Goal: Task Accomplishment & Management: Complete application form

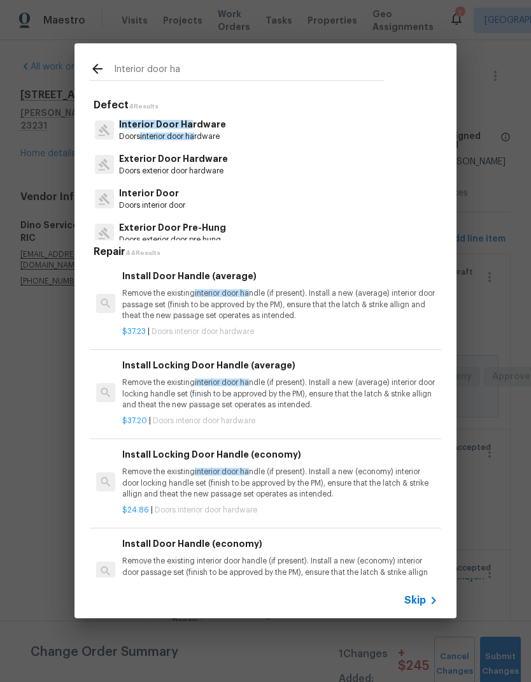
click at [119, 137] on p "Doors interior door ha rdware" at bounding box center [172, 136] width 107 height 11
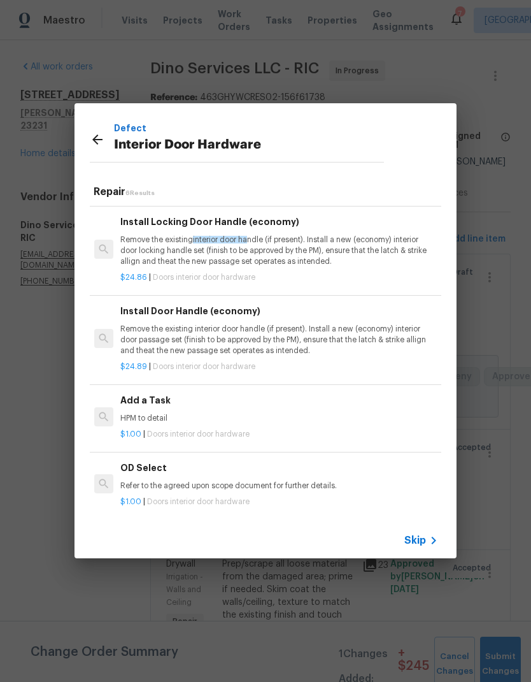
scroll to position [171, 2]
click at [127, 410] on div "Add a Task HPM to detail" at bounding box center [278, 409] width 316 height 31
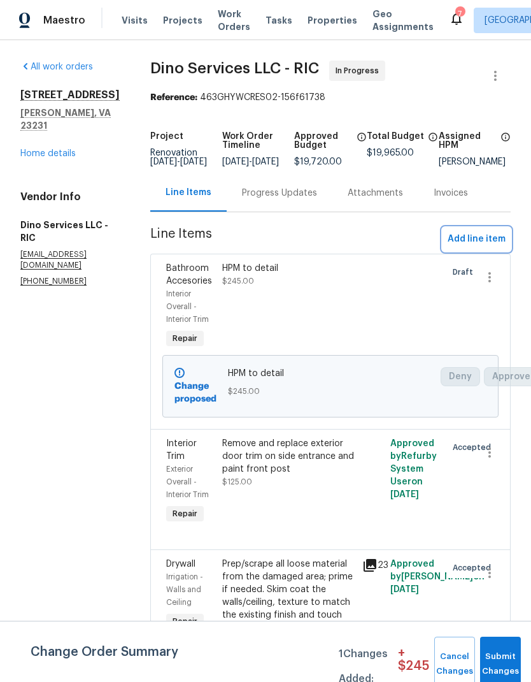
click at [496, 246] on span "Add line item" at bounding box center [477, 239] width 58 height 16
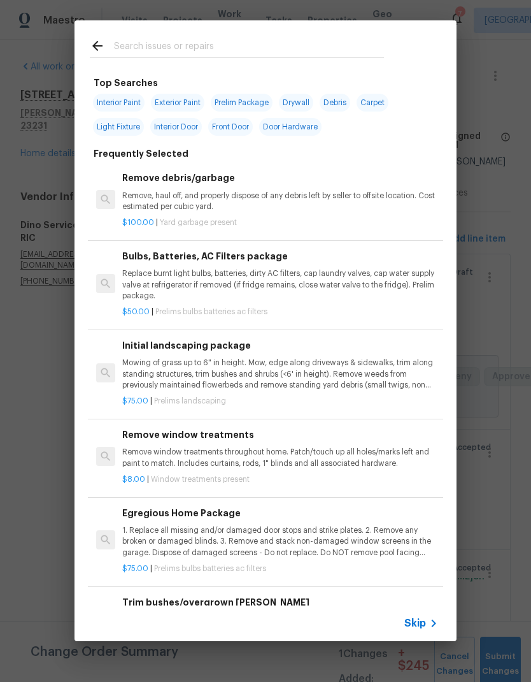
click at [192, 133] on span "Interior Door" at bounding box center [176, 127] width 52 height 18
type input "Interior Door"
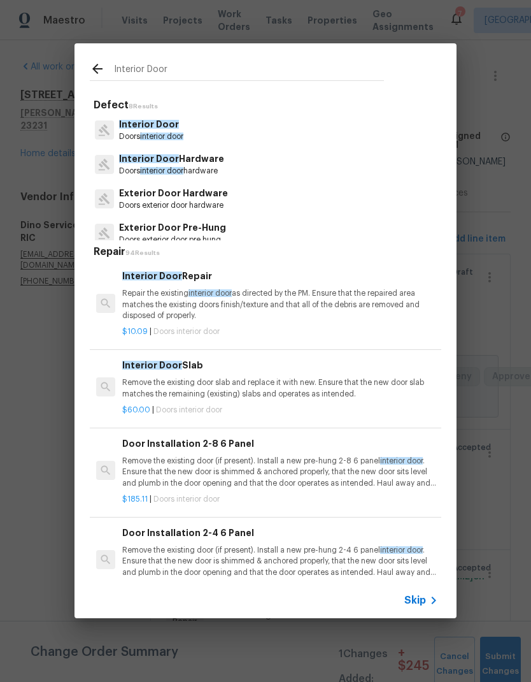
click at [211, 171] on p "Doors interior door hardware" at bounding box center [171, 171] width 105 height 11
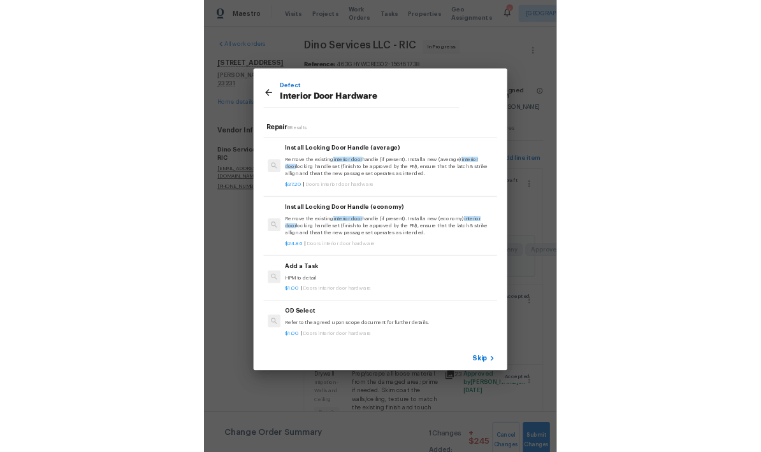
scroll to position [171, 0]
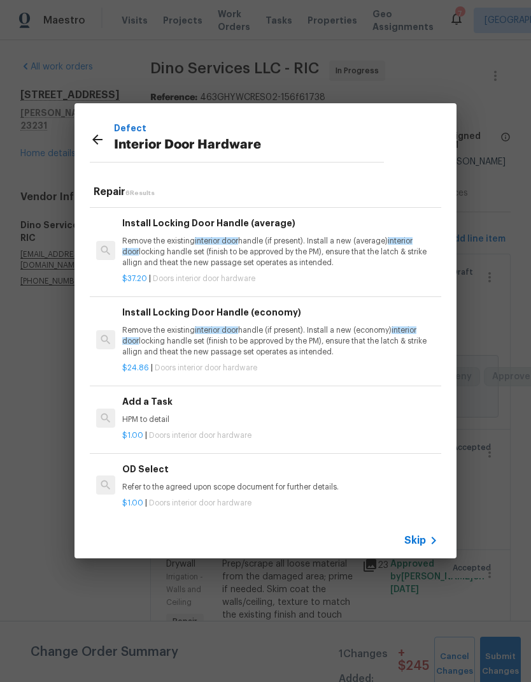
click at [207, 484] on p "Refer to the agreed upon scope document for further details." at bounding box center [280, 487] width 316 height 11
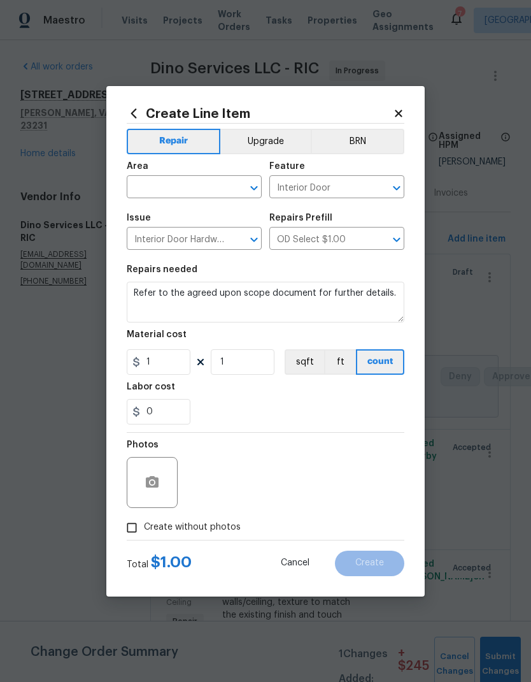
click at [206, 484] on div "Photos" at bounding box center [266, 474] width 278 height 83
click at [245, 191] on button "Clear" at bounding box center [238, 188] width 18 height 18
click at [146, 239] on li "Interior Overall" at bounding box center [194, 237] width 135 height 21
type input "Interior Overall"
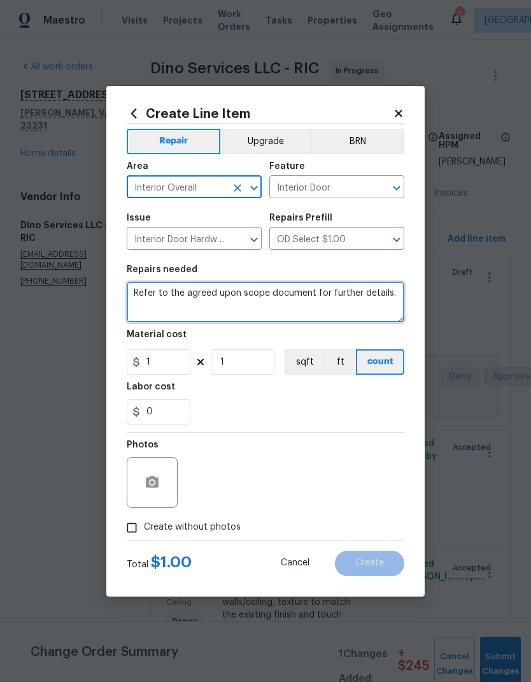
click at [148, 291] on textarea "Refer to the agreed upon scope document for further details." at bounding box center [266, 302] width 278 height 41
click at [147, 290] on textarea "Refer to the agreed upon scope document for further details." at bounding box center [266, 302] width 278 height 41
click at [151, 293] on textarea "Refer to the agreed upon scope document for further details." at bounding box center [266, 302] width 278 height 41
click at [204, 297] on textarea "Replace unsterile door hinges with brushed nickel" at bounding box center [266, 302] width 278 height 41
click at [368, 300] on textarea "Replace interior door hinges with brushed nickel" at bounding box center [266, 302] width 278 height 41
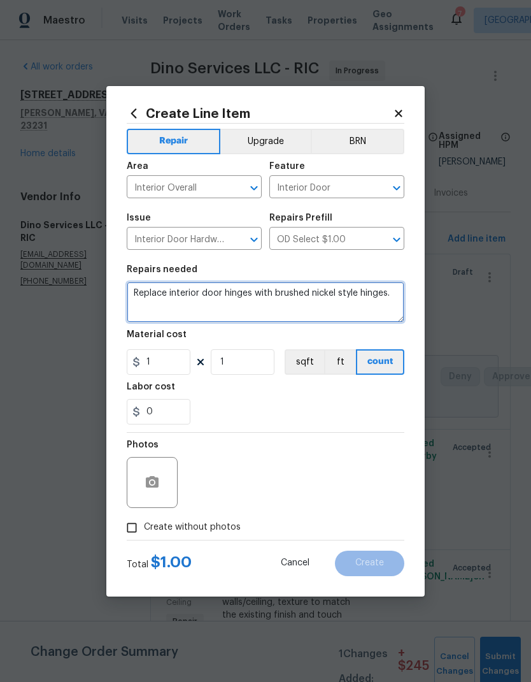
type textarea "Replace interior door hinges with brushed nickel style hinges."
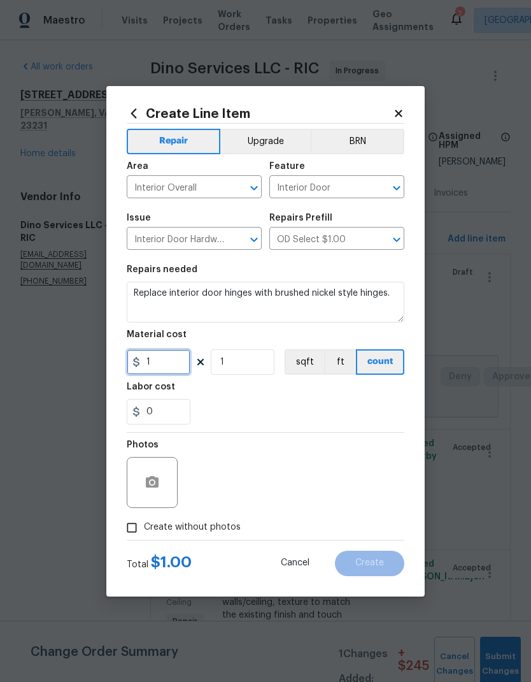
click at [169, 364] on input "1" at bounding box center [159, 361] width 64 height 25
type input "375"
click at [368, 401] on div "0" at bounding box center [266, 411] width 278 height 25
click at [138, 517] on input "Create without photos" at bounding box center [132, 527] width 24 height 24
checkbox input "true"
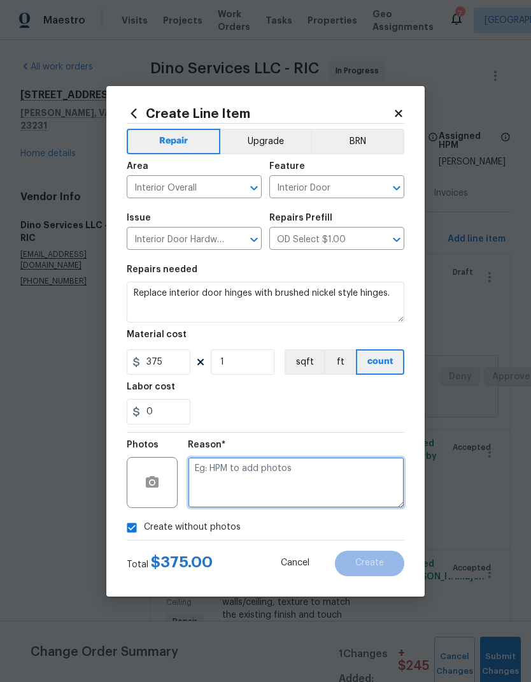
click at [369, 485] on textarea at bounding box center [296, 482] width 217 height 51
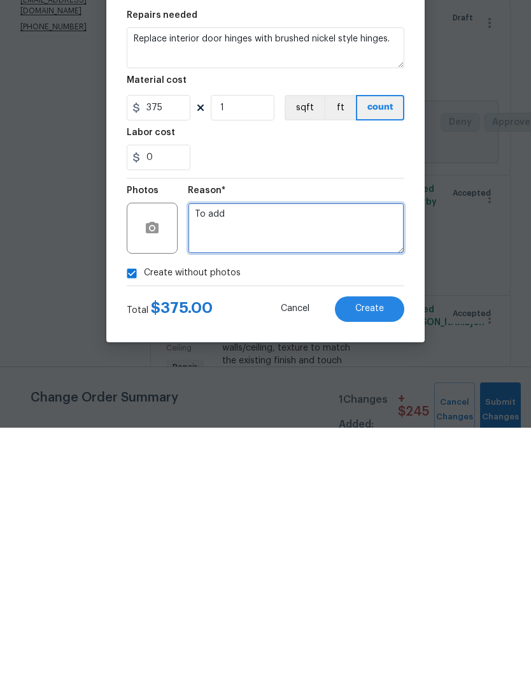
type textarea "To add"
click at [382, 558] on span "Create" at bounding box center [369, 563] width 29 height 10
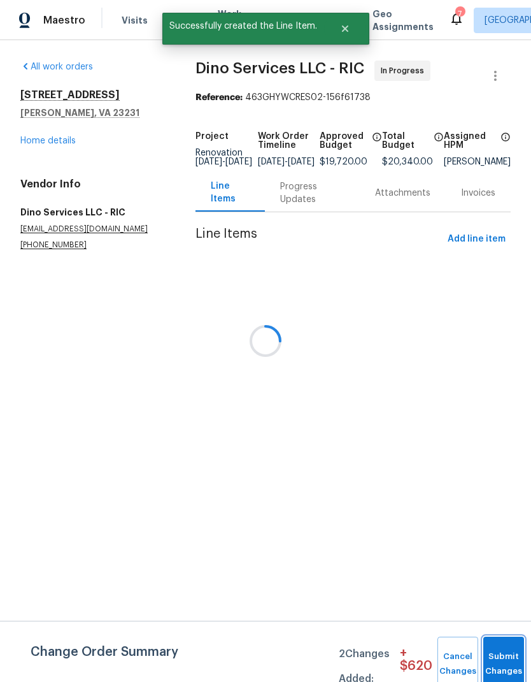
click at [506, 654] on button "Submit Changes" at bounding box center [504, 663] width 41 height 55
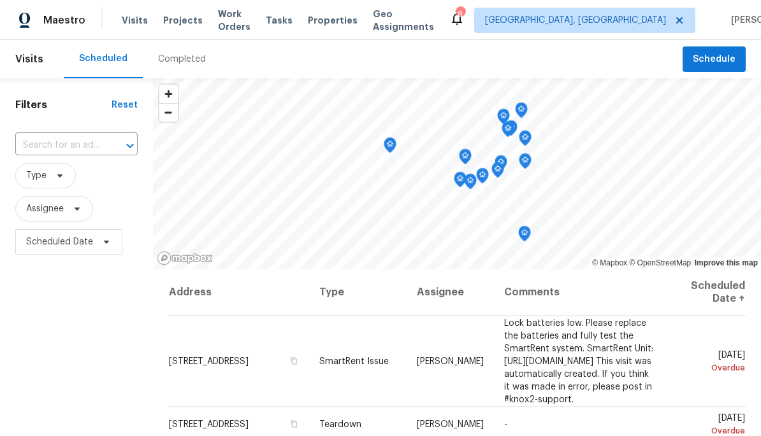
scroll to position [104, 125]
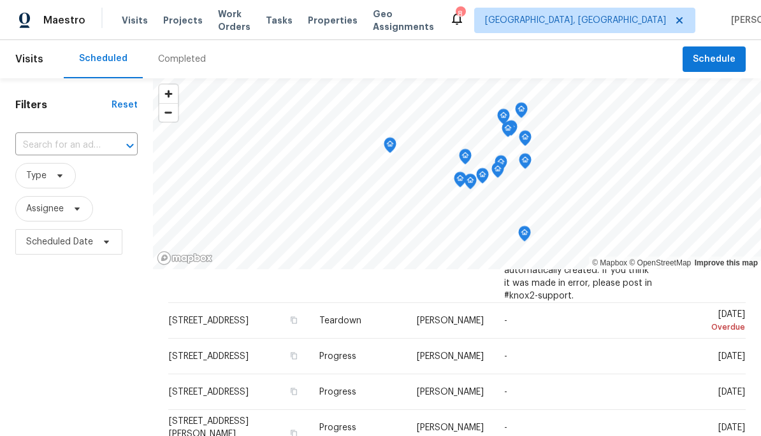
click at [124, 147] on icon "Open" at bounding box center [129, 145] width 15 height 15
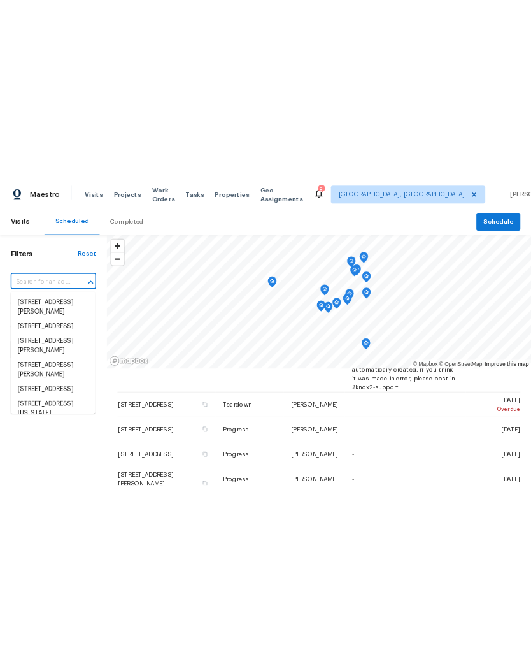
scroll to position [104, 0]
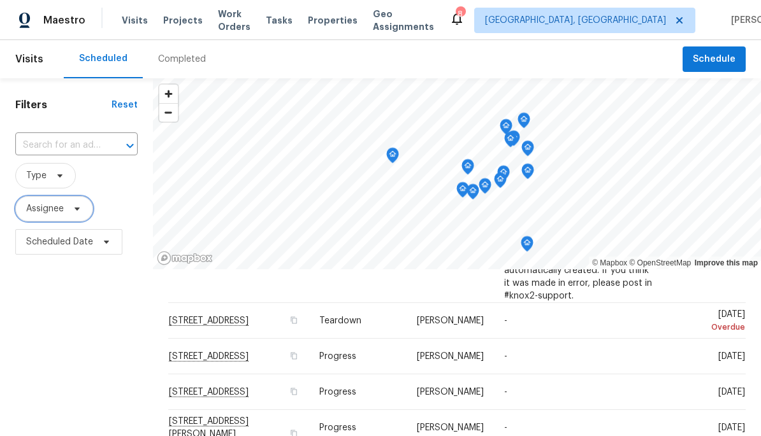
click at [78, 207] on icon at bounding box center [77, 209] width 10 height 10
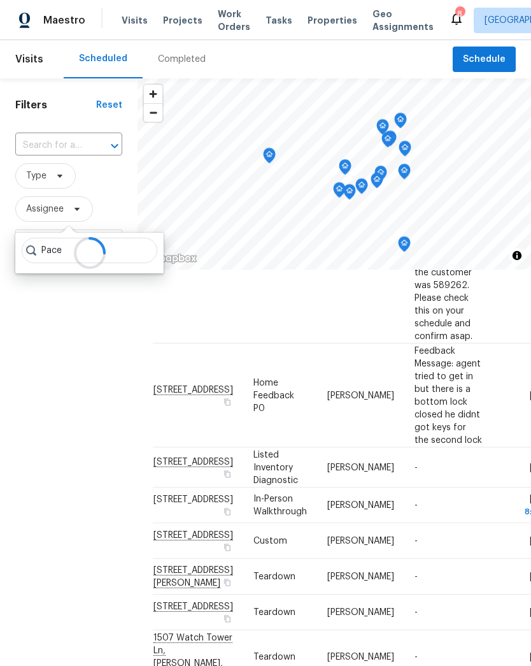
scroll to position [577, 0]
type input "P"
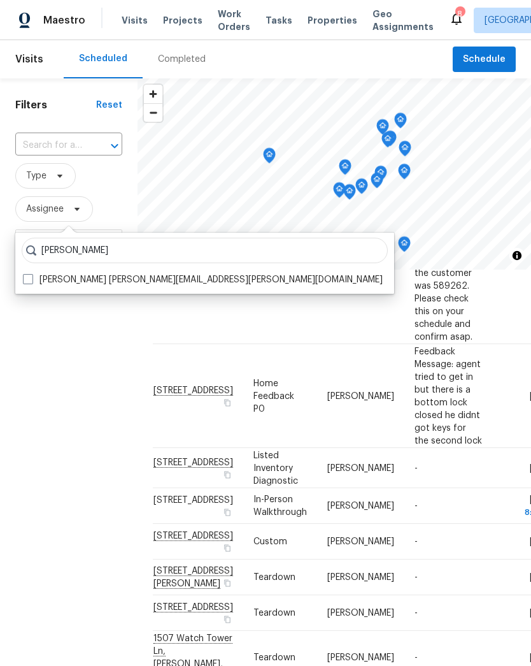
type input "Christopher pace"
click at [45, 275] on label "Christopher Pace christopher.pace@opendoor.com" at bounding box center [203, 279] width 360 height 13
click at [31, 275] on input "Christopher Pace christopher.pace@opendoor.com" at bounding box center [27, 277] width 8 height 8
checkbox input "true"
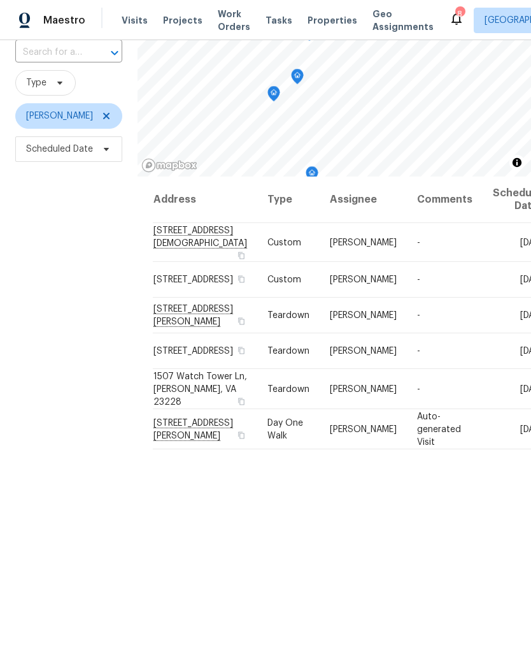
scroll to position [92, 0]
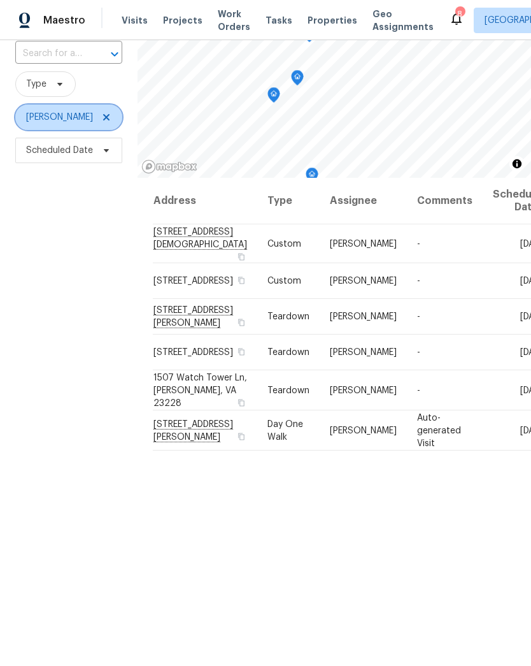
click at [110, 117] on icon at bounding box center [106, 117] width 6 height 6
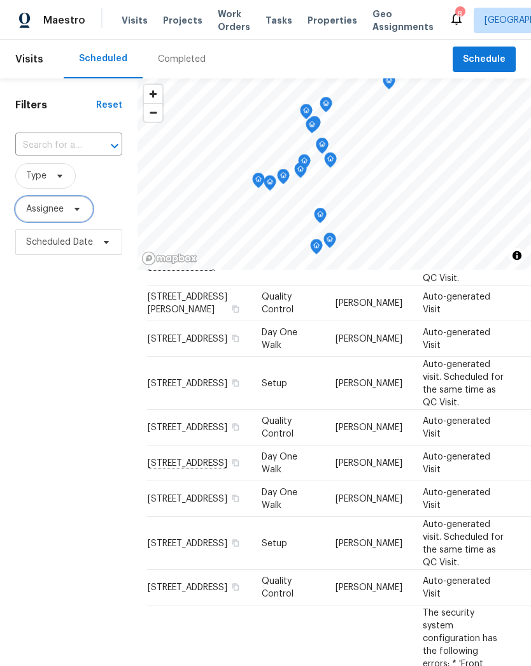
scroll to position [298, 4]
